Goal: Task Accomplishment & Management: Manage account settings

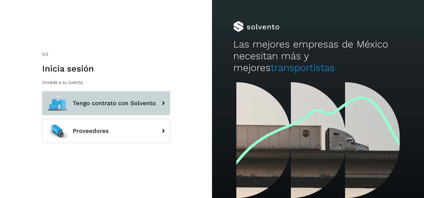
drag, startPoint x: 0, startPoint y: 0, endPoint x: 154, endPoint y: 95, distance: 180.5
click at [154, 95] on button "Tengo contrato con Solvento" at bounding box center [106, 103] width 128 height 24
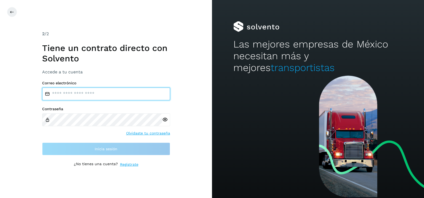
type input "**********"
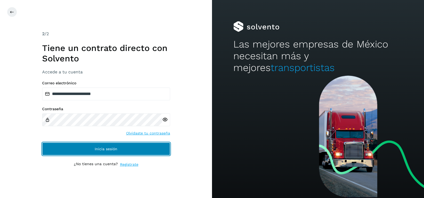
click at [136, 148] on button "Inicia sesión" at bounding box center [106, 148] width 128 height 13
click at [104, 147] on span "Inicia sesión" at bounding box center [106, 149] width 23 height 4
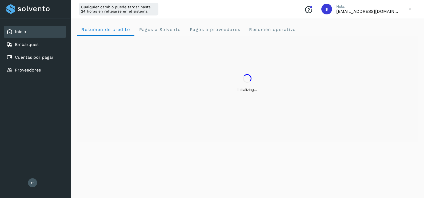
drag, startPoint x: 282, startPoint y: 29, endPoint x: 288, endPoint y: 49, distance: 20.8
click at [282, 29] on span "Resumen operativo" at bounding box center [272, 29] width 47 height 5
